Goal: Task Accomplishment & Management: Use online tool/utility

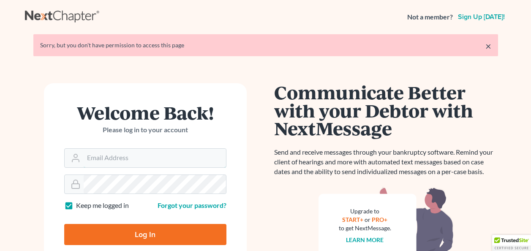
type input "[EMAIL_ADDRESS][DOMAIN_NAME]"
click at [125, 230] on input "Log In" at bounding box center [145, 234] width 162 height 21
type input "Thinking..."
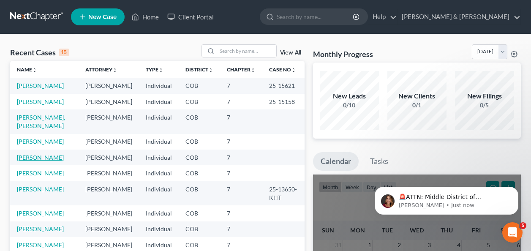
click at [39, 154] on link "[PERSON_NAME]" at bounding box center [40, 157] width 47 height 7
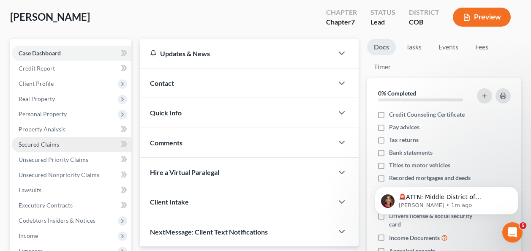
scroll to position [85, 0]
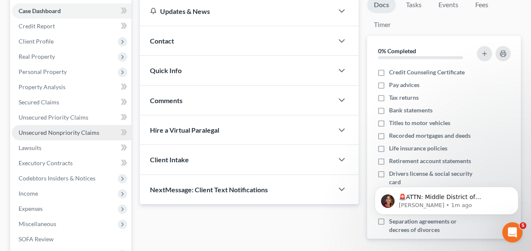
click at [45, 129] on span "Unsecured Nonpriority Claims" at bounding box center [59, 132] width 81 height 7
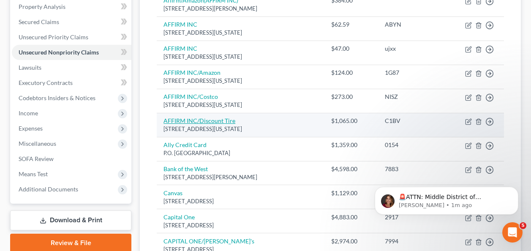
scroll to position [254, 0]
